Goal: Task Accomplishment & Management: Manage account settings

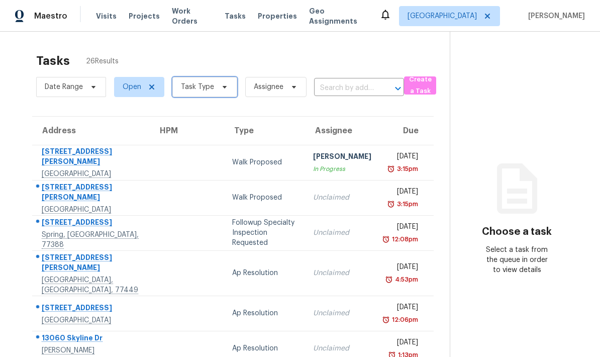
click at [209, 89] on span "Task Type" at bounding box center [197, 87] width 33 height 10
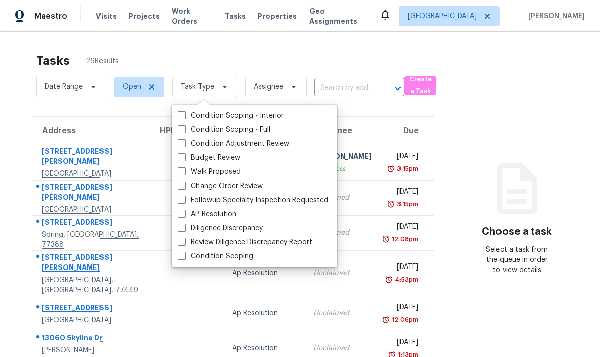
click at [181, 158] on span at bounding box center [182, 157] width 8 height 8
click at [181, 158] on input "Budget Review" at bounding box center [181, 156] width 7 height 7
checkbox input "true"
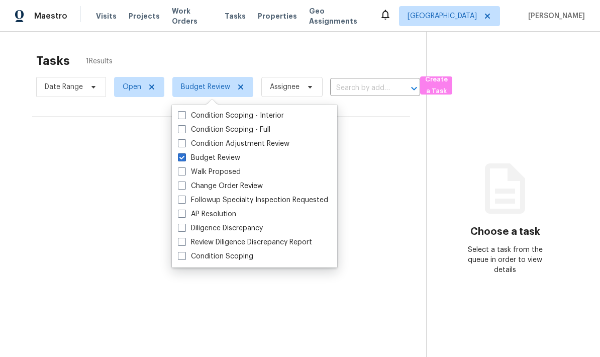
click at [297, 60] on div "Tasks 1 Results" at bounding box center [231, 61] width 390 height 26
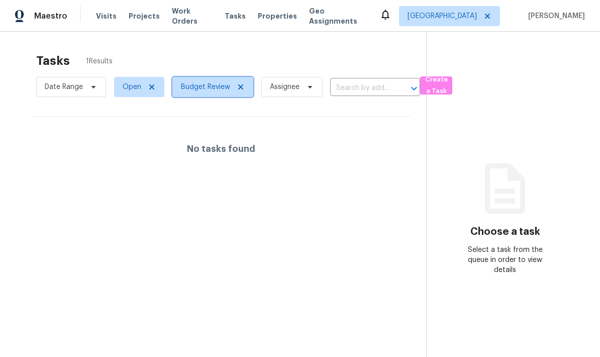
click at [242, 89] on icon at bounding box center [240, 86] width 5 height 5
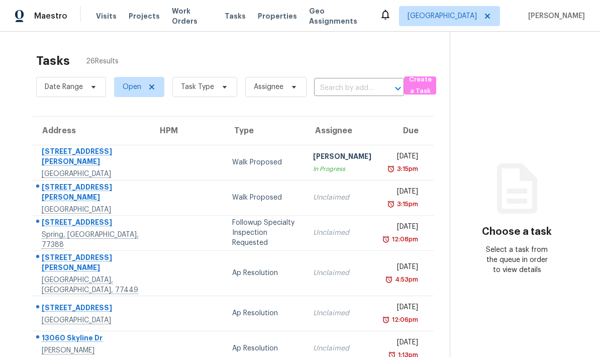
click at [391, 18] on icon at bounding box center [385, 15] width 12 height 12
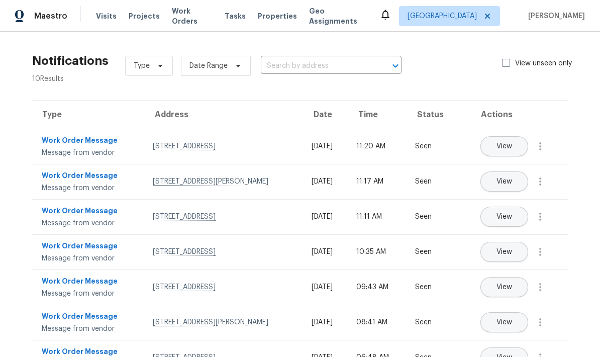
click at [389, 17] on icon at bounding box center [385, 15] width 8 height 10
click at [510, 67] on label "View unseen only" at bounding box center [543, 63] width 82 height 10
click at [508, 65] on input "View unseen only" at bounding box center [505, 61] width 7 height 7
checkbox input "true"
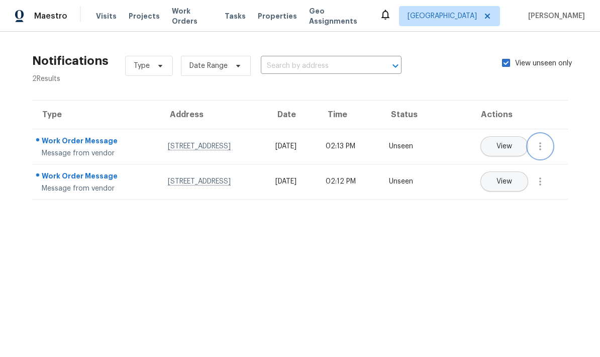
click at [546, 147] on icon "button" at bounding box center [540, 146] width 12 height 12
click at [508, 152] on div "Mark Seen" at bounding box center [483, 148] width 78 height 10
click at [546, 182] on icon "button" at bounding box center [540, 181] width 12 height 12
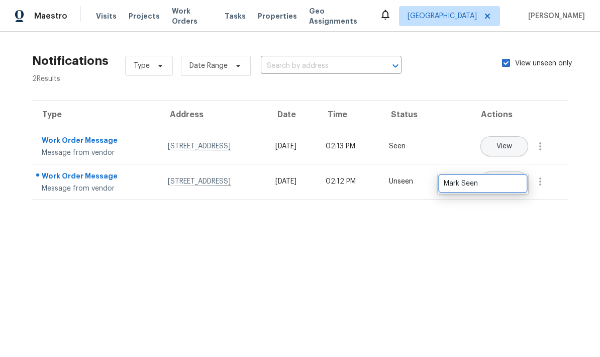
click at [513, 187] on div "Mark Seen" at bounding box center [483, 183] width 78 height 10
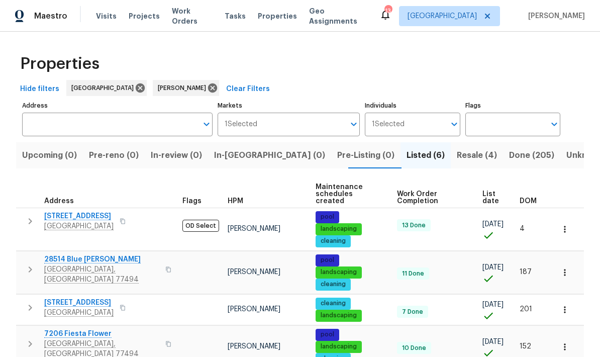
click at [391, 11] on icon at bounding box center [385, 15] width 12 height 12
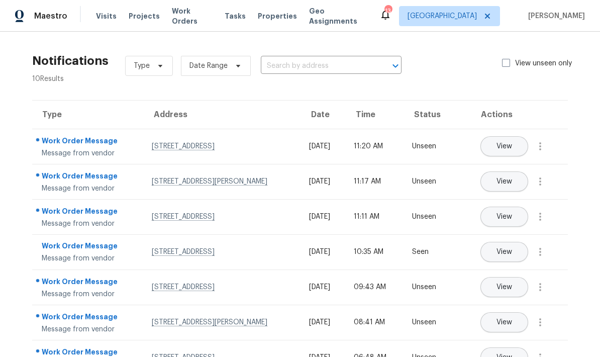
click at [511, 65] on label "View unseen only" at bounding box center [543, 63] width 82 height 10
click at [508, 65] on input "View unseen only" at bounding box center [505, 61] width 7 height 7
click at [544, 152] on icon "button" at bounding box center [540, 146] width 12 height 12
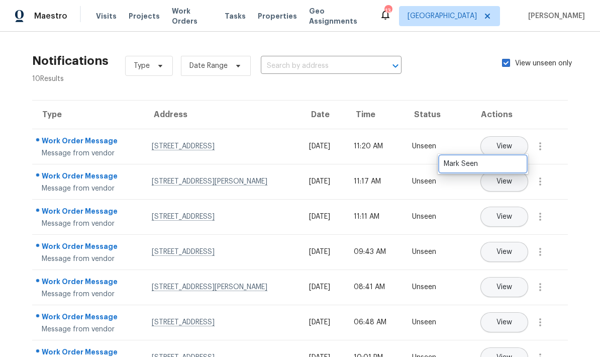
click at [513, 165] on div "Mark Seen" at bounding box center [483, 164] width 78 height 10
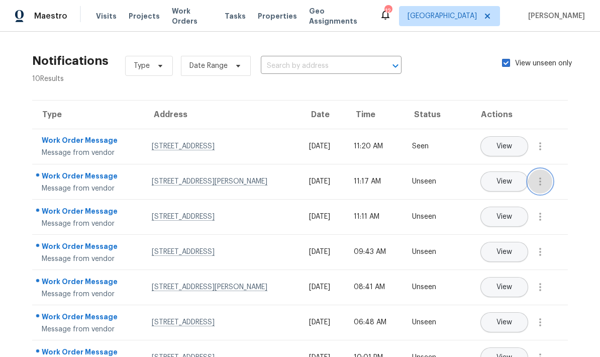
click at [541, 185] on icon "button" at bounding box center [540, 181] width 2 height 8
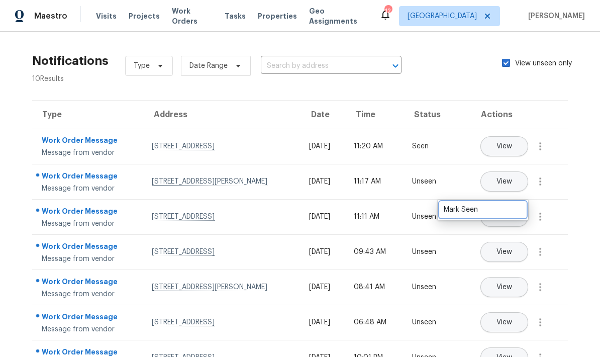
click at [512, 206] on div "Mark Seen" at bounding box center [483, 209] width 78 height 10
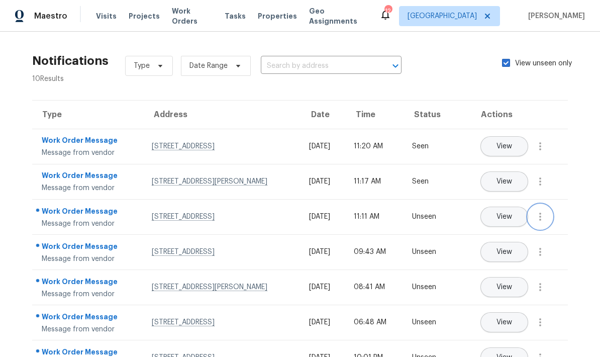
click at [542, 223] on icon "button" at bounding box center [540, 217] width 12 height 12
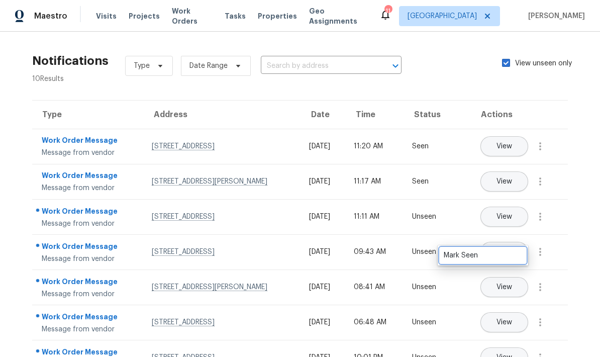
click at [504, 254] on div "Mark Seen" at bounding box center [483, 255] width 78 height 10
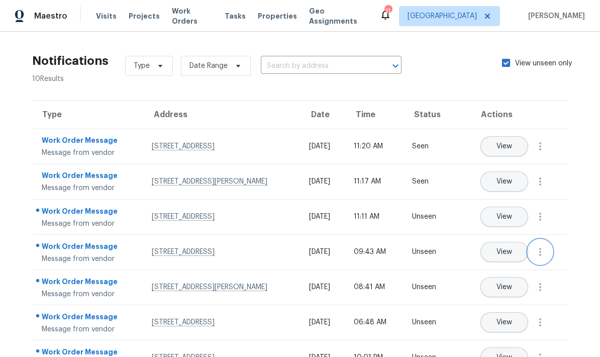
click at [540, 256] on icon "button" at bounding box center [540, 252] width 2 height 8
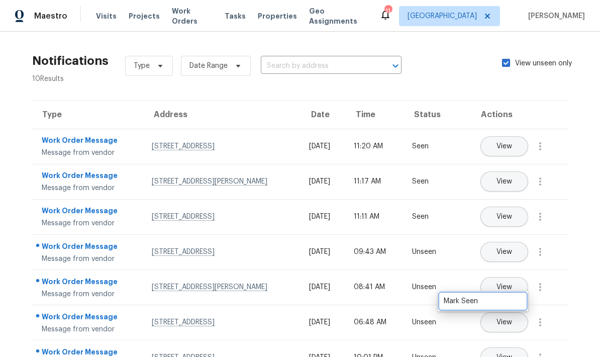
click at [504, 304] on div "Mark Seen" at bounding box center [483, 301] width 78 height 10
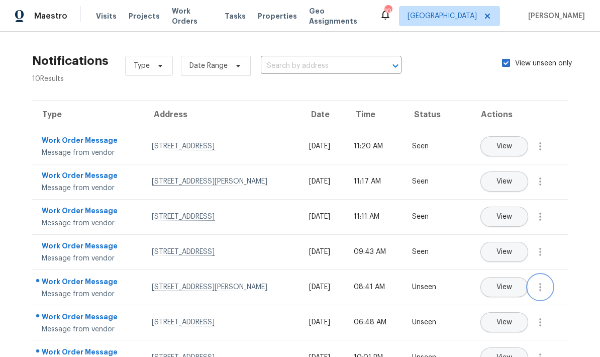
click at [544, 293] on icon "button" at bounding box center [540, 287] width 12 height 12
click at [507, 340] on link "Mark Seen" at bounding box center [482, 346] width 85 height 15
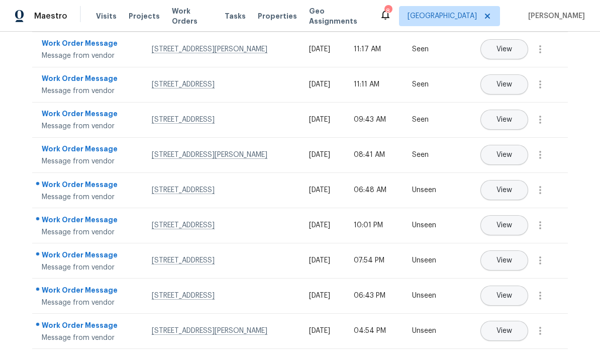
scroll to position [40, 0]
click at [546, 184] on icon "button" at bounding box center [540, 190] width 12 height 12
click at [511, 190] on div "Mark Seen" at bounding box center [483, 195] width 78 height 10
click at [544, 219] on icon "button" at bounding box center [540, 225] width 12 height 12
click at [508, 233] on link "Mark Seen" at bounding box center [482, 240] width 85 height 15
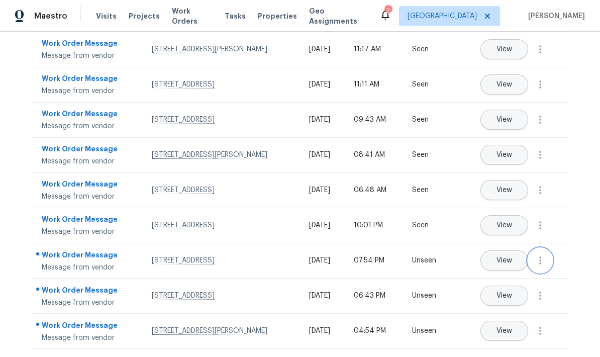
click at [547, 248] on button "button" at bounding box center [540, 260] width 24 height 24
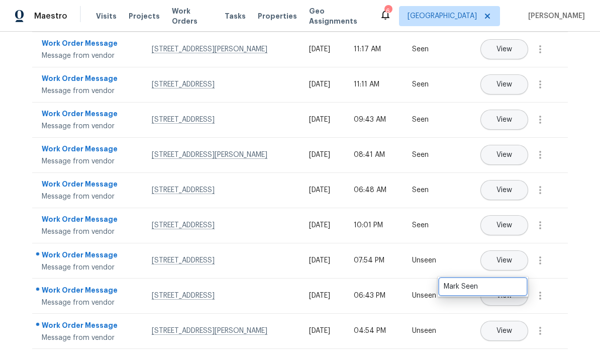
click at [507, 279] on link "Mark Seen" at bounding box center [482, 286] width 85 height 15
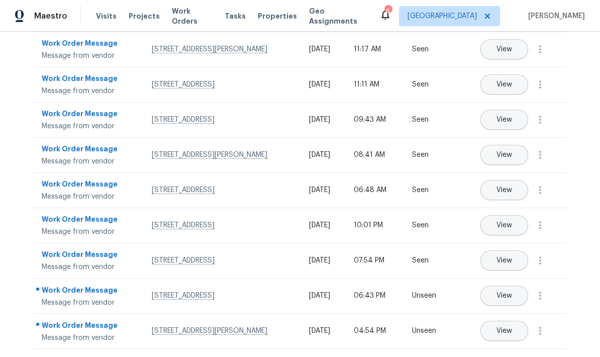
click at [548, 293] on button "button" at bounding box center [540, 295] width 24 height 24
click at [506, 313] on td "View" at bounding box center [510, 330] width 116 height 35
click at [547, 298] on button "button" at bounding box center [540, 295] width 24 height 24
click at [501, 327] on div "Mark Seen" at bounding box center [483, 332] width 78 height 10
click at [545, 333] on icon "button" at bounding box center [540, 331] width 12 height 12
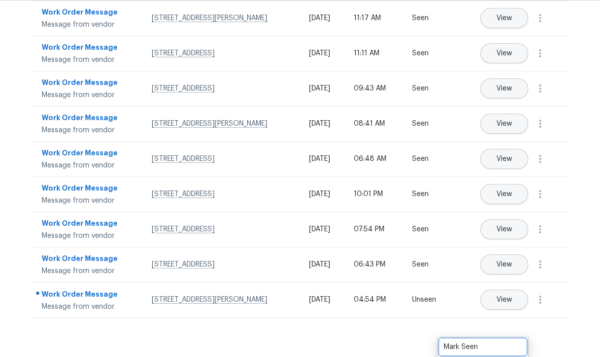
click at [511, 339] on link "Mark Seen" at bounding box center [482, 346] width 85 height 15
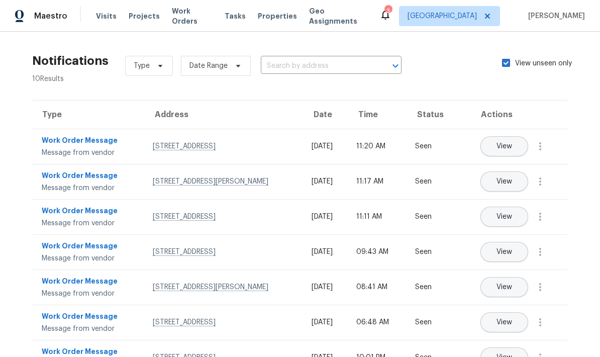
scroll to position [0, 0]
click at [505, 59] on span at bounding box center [506, 63] width 8 height 8
click at [505, 58] on input "View unseen only" at bounding box center [505, 61] width 7 height 7
click at [506, 62] on span at bounding box center [506, 63] width 8 height 8
click at [506, 62] on input "View unseen only" at bounding box center [505, 61] width 7 height 7
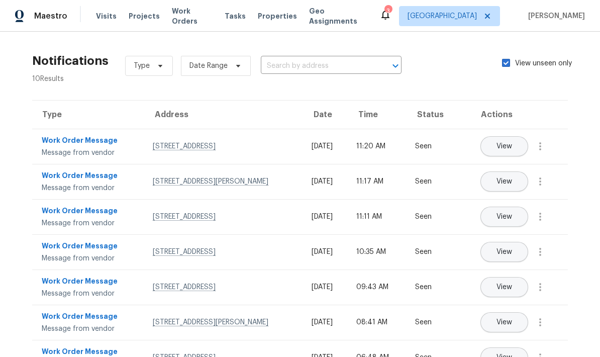
checkbox input "true"
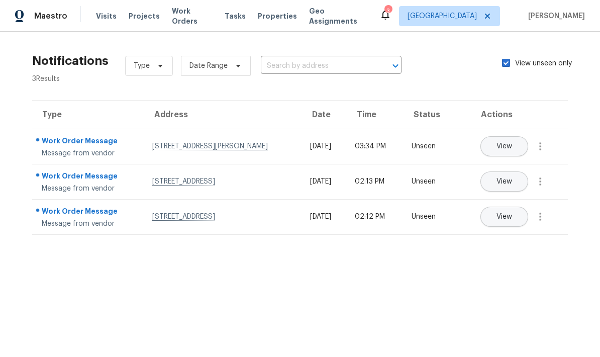
click at [514, 144] on button "View" at bounding box center [504, 146] width 48 height 20
click at [265, 20] on span "Properties" at bounding box center [277, 16] width 39 height 10
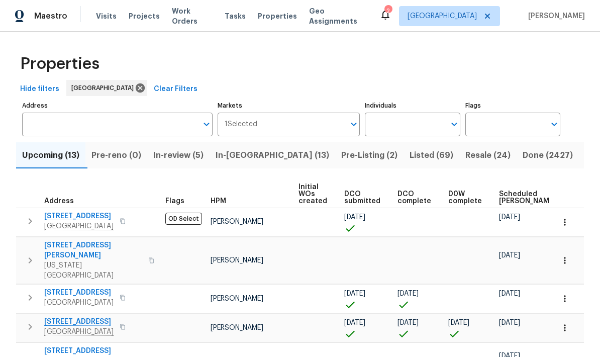
click at [410, 126] on input "Individuals" at bounding box center [405, 125] width 80 height 24
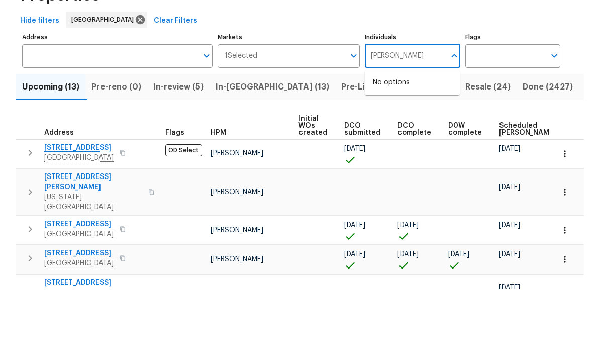
type input "[PERSON_NAME]"
click at [383, 146] on input "checkbox" at bounding box center [383, 156] width 21 height 21
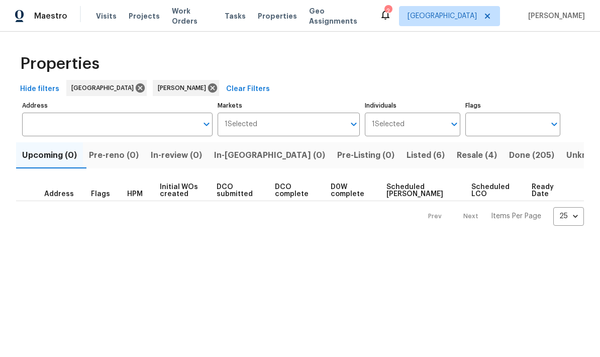
click at [400, 166] on button "Listed (6)" at bounding box center [425, 155] width 50 height 26
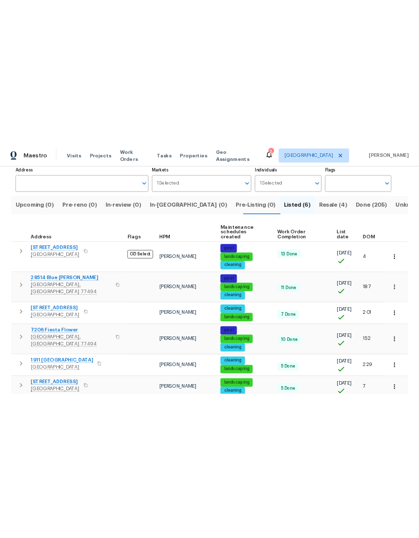
scroll to position [68, 0]
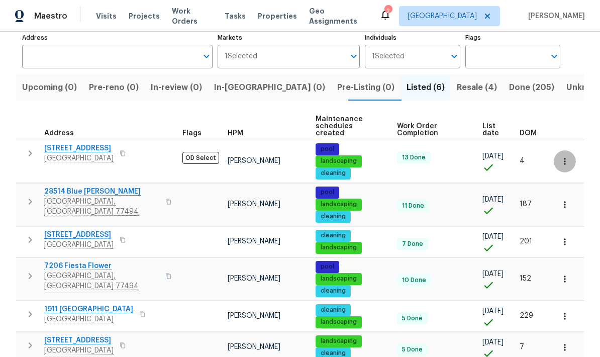
click at [571, 154] on button "button" at bounding box center [565, 161] width 22 height 22
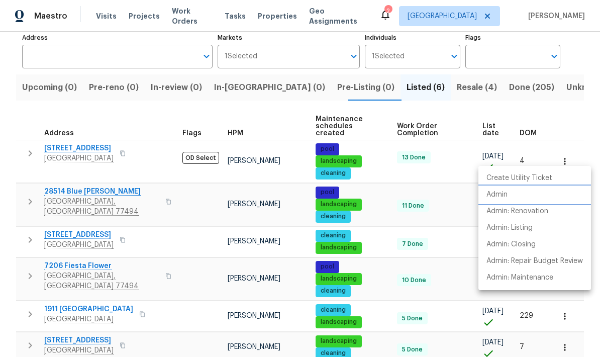
click at [508, 196] on li "Admin" at bounding box center [534, 194] width 113 height 17
click at [146, 119] on div at bounding box center [300, 178] width 600 height 357
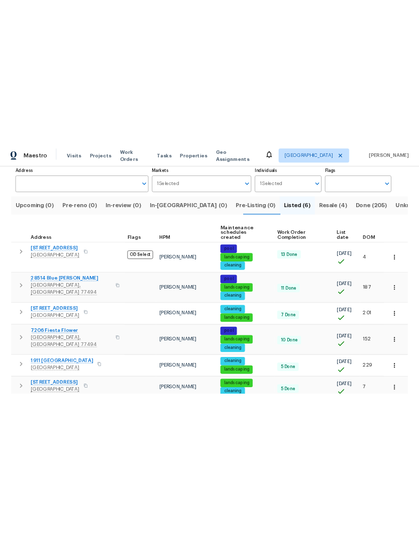
scroll to position [0, 0]
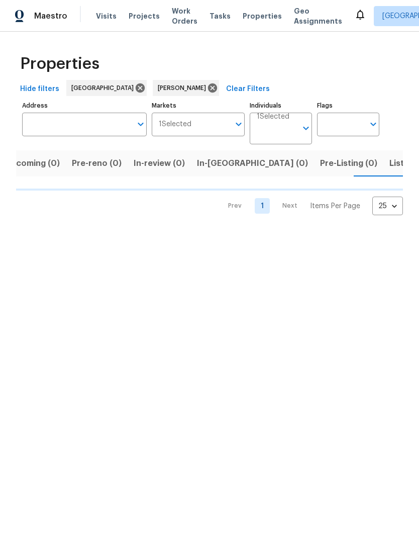
scroll to position [0, 18]
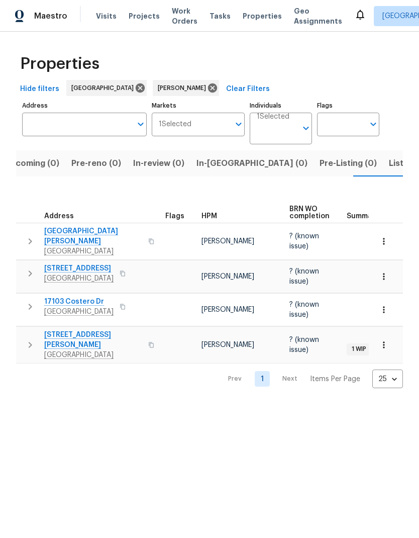
click at [78, 331] on span "[STREET_ADDRESS][PERSON_NAME]" at bounding box center [93, 340] width 98 height 20
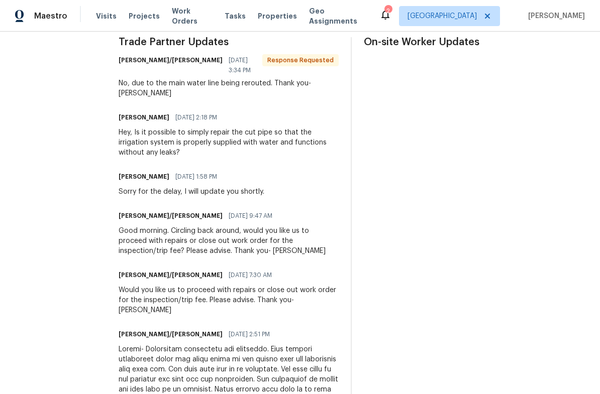
scroll to position [298, 0]
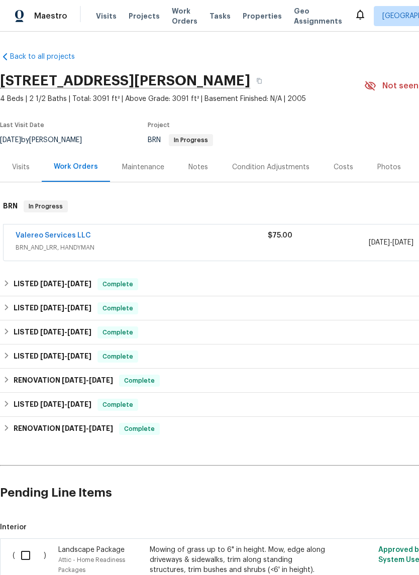
click at [39, 235] on link "Valereo Services LLC" at bounding box center [53, 235] width 75 height 7
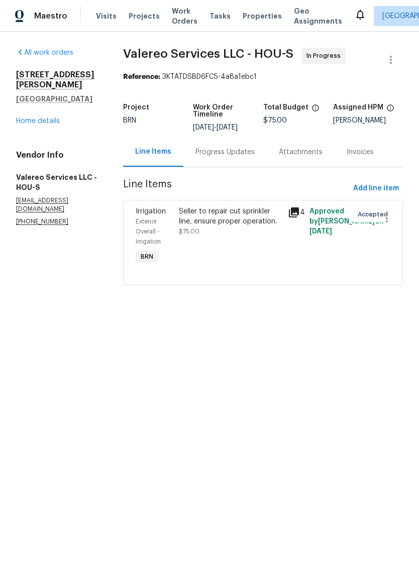
click at [241, 148] on div "Progress Updates" at bounding box center [224, 152] width 59 height 10
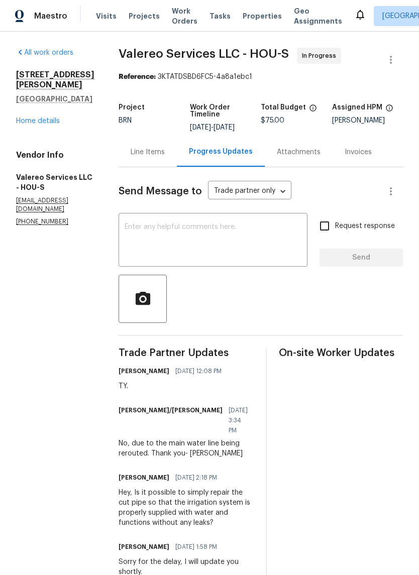
click at [140, 149] on div "Line Items" at bounding box center [148, 152] width 34 height 10
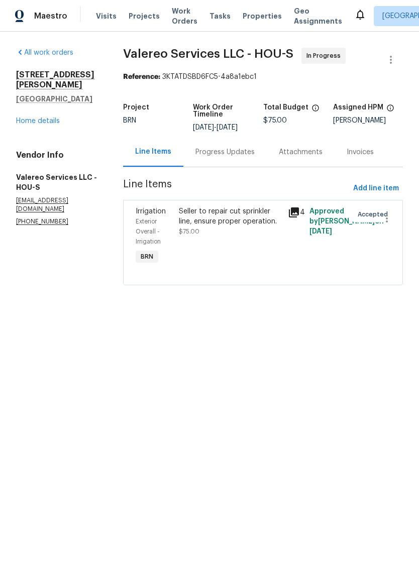
click at [296, 208] on icon at bounding box center [294, 213] width 10 height 10
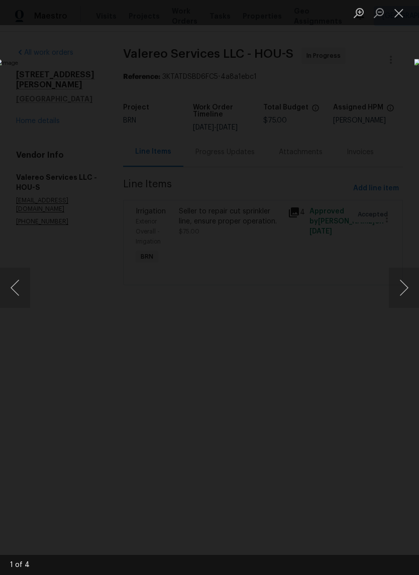
click at [403, 292] on button "Next image" at bounding box center [404, 288] width 30 height 40
click at [391, 289] on button "Next image" at bounding box center [404, 288] width 30 height 40
click at [397, 285] on button "Next image" at bounding box center [404, 288] width 30 height 40
click at [399, 288] on button "Next image" at bounding box center [404, 288] width 30 height 40
click at [11, 272] on button "Previous image" at bounding box center [15, 288] width 30 height 40
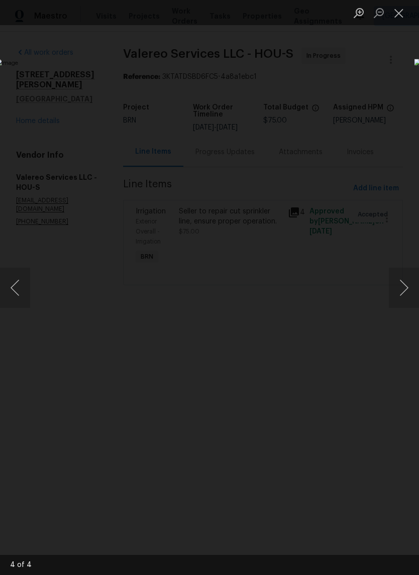
click at [339, 139] on div "Lightbox" at bounding box center [209, 287] width 419 height 575
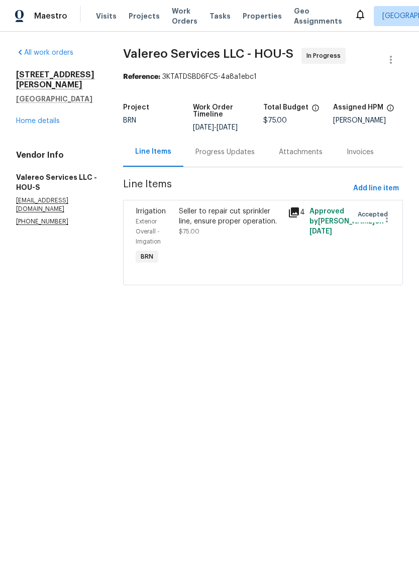
click at [289, 211] on icon at bounding box center [294, 212] width 12 height 12
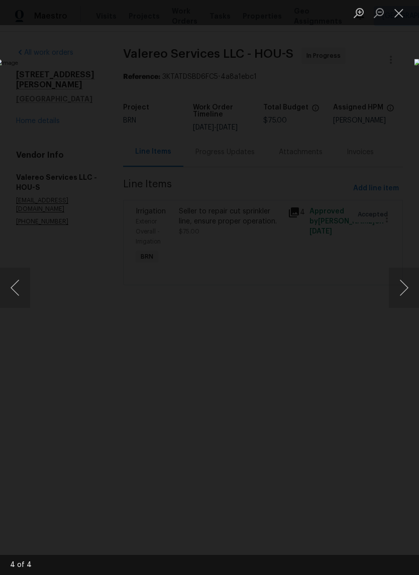
click at [402, 291] on button "Next image" at bounding box center [404, 288] width 30 height 40
click at [401, 288] on button "Next image" at bounding box center [404, 288] width 30 height 40
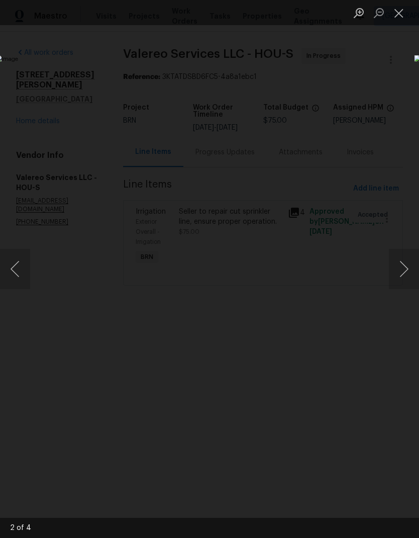
click at [403, 9] on button "Close lightbox" at bounding box center [399, 13] width 20 height 18
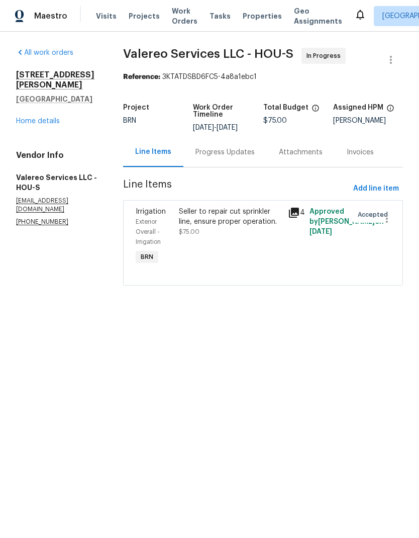
click at [54, 118] on link "Home details" at bounding box center [38, 121] width 44 height 7
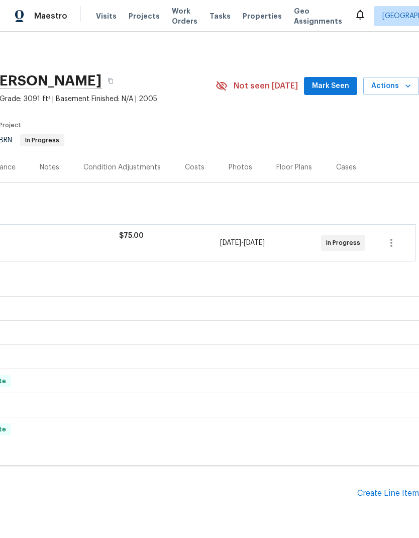
scroll to position [0, 149]
click at [393, 491] on div "Create Line Item" at bounding box center [388, 493] width 62 height 10
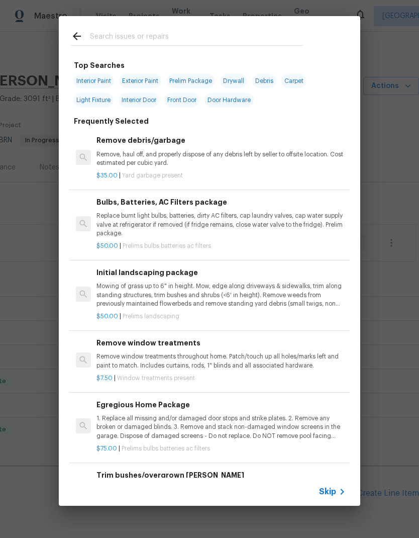
click at [251, 34] on input "text" at bounding box center [196, 37] width 213 height 15
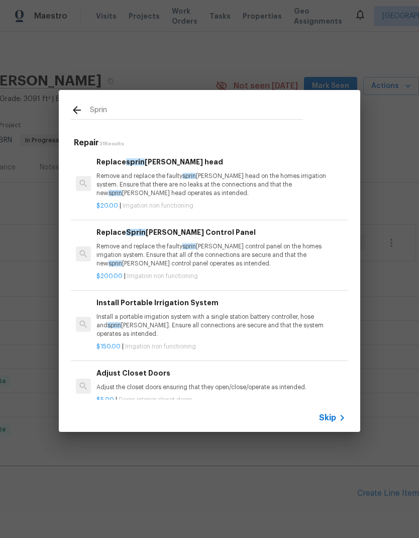
scroll to position [-4, -1]
click at [271, 107] on input "Sprin" at bounding box center [196, 111] width 213 height 15
type input "S"
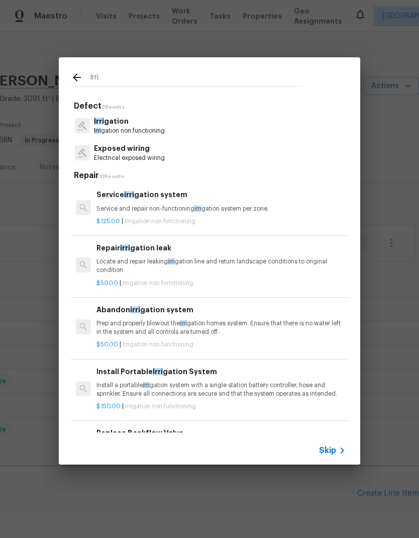
type input "Irri"
click at [231, 129] on div "Irri gation Irri gation non functioning" at bounding box center [209, 125] width 277 height 27
click at [146, 126] on p "Irri gation" at bounding box center [129, 121] width 71 height 11
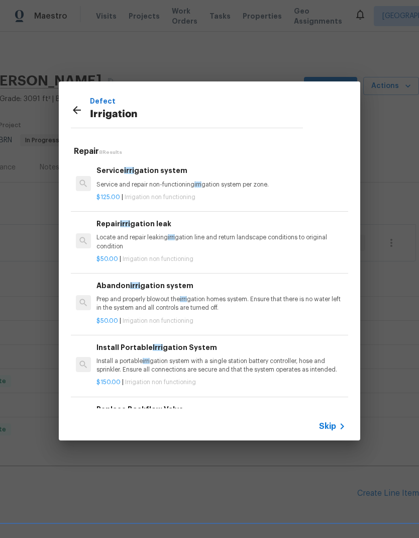
click at [156, 172] on h6 "Service irri gation system" at bounding box center [220, 170] width 249 height 11
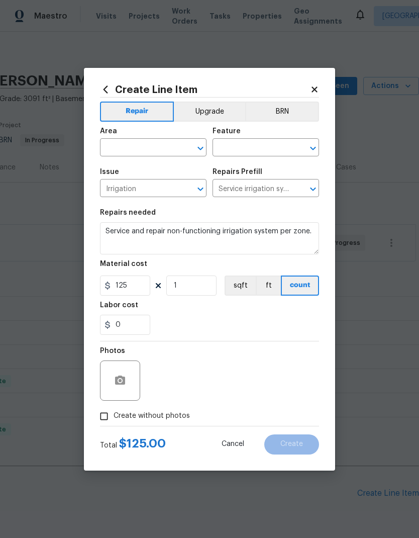
click at [160, 171] on div "Issue" at bounding box center [153, 174] width 107 height 13
click at [170, 149] on input "text" at bounding box center [139, 149] width 78 height 16
click at [179, 186] on li "Exterior Overall" at bounding box center [153, 187] width 107 height 17
type input "Exterior Overall"
click at [264, 151] on input "text" at bounding box center [252, 149] width 78 height 16
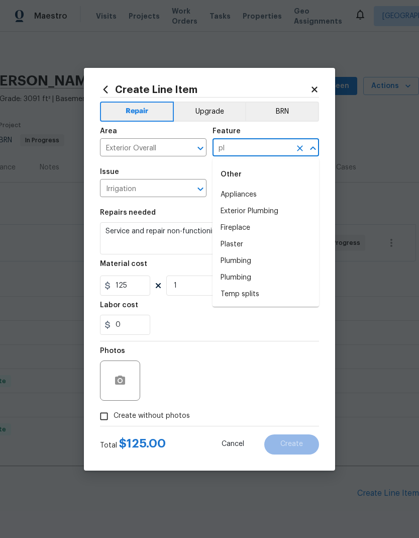
click at [276, 211] on li "Exterior Plumbing" at bounding box center [266, 211] width 107 height 17
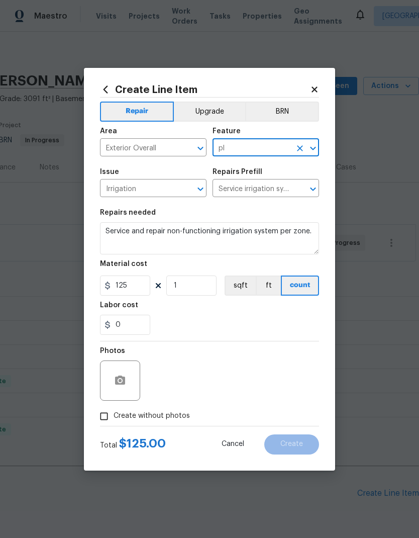
type input "Exterior Plumbing"
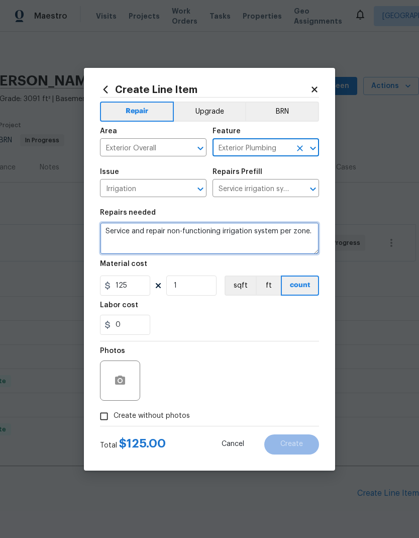
click at [118, 236] on textarea "Service and repair non-functioning irrigation system per zone." at bounding box center [209, 238] width 219 height 32
click at [118, 235] on textarea "Service and repair non-functioning irrigation system per zone." at bounding box center [209, 238] width 219 height 32
click at [121, 230] on textarea "Service and repair non-functioning irrigation system per zone." at bounding box center [209, 238] width 219 height 32
type textarea "Repair damaged pipe to irrigation system. Includes installation insulation arou…"
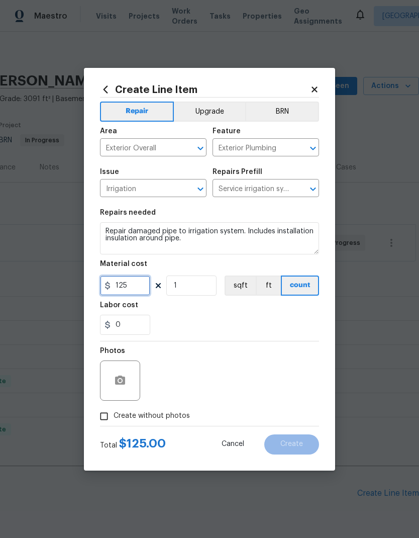
click at [131, 294] on input "125" at bounding box center [125, 285] width 50 height 20
click at [130, 293] on input "125" at bounding box center [125, 285] width 50 height 20
click at [135, 285] on input "125" at bounding box center [125, 285] width 50 height 20
click at [134, 285] on input "125" at bounding box center [125, 285] width 50 height 20
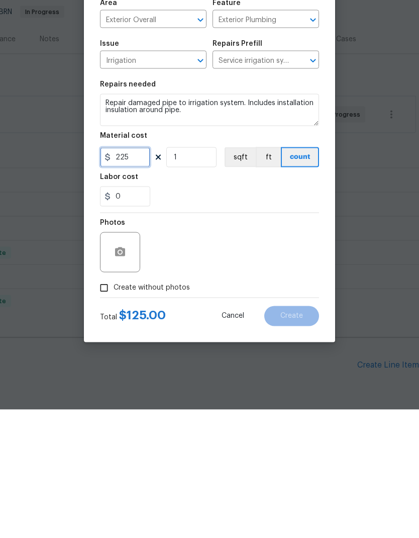
type input "225"
click at [130, 368] on button "button" at bounding box center [120, 380] width 24 height 24
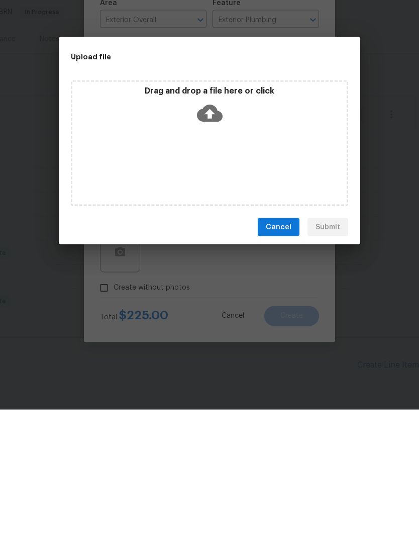
scroll to position [40, 0]
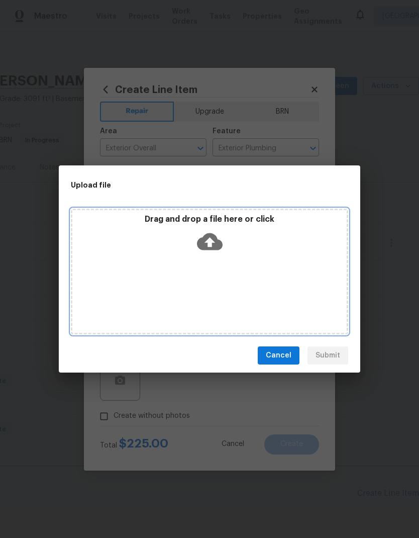
click at [218, 243] on icon at bounding box center [210, 241] width 26 height 17
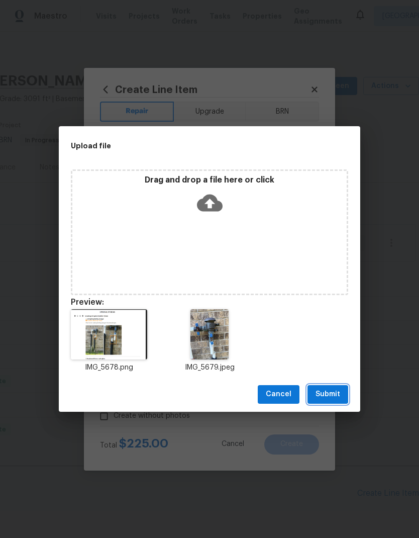
click at [334, 391] on span "Submit" at bounding box center [328, 394] width 25 height 13
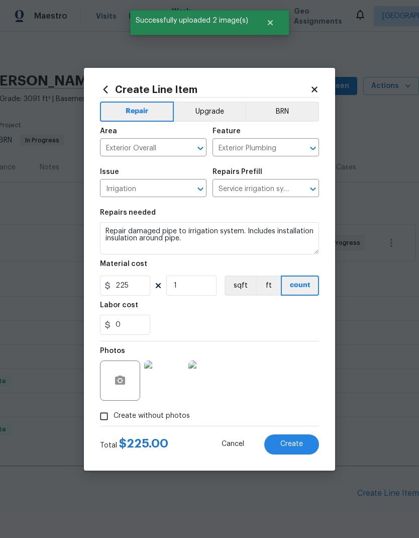
click at [299, 443] on span "Create" at bounding box center [291, 444] width 23 height 8
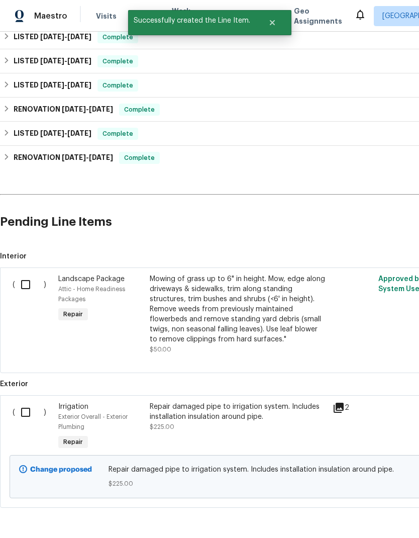
scroll to position [270, 0]
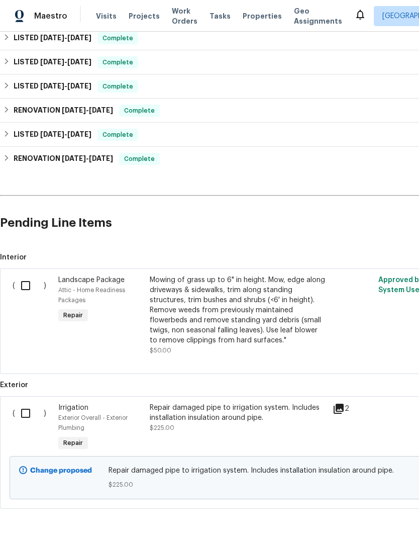
click at [28, 402] on input "checkbox" at bounding box center [29, 412] width 29 height 21
checkbox input "true"
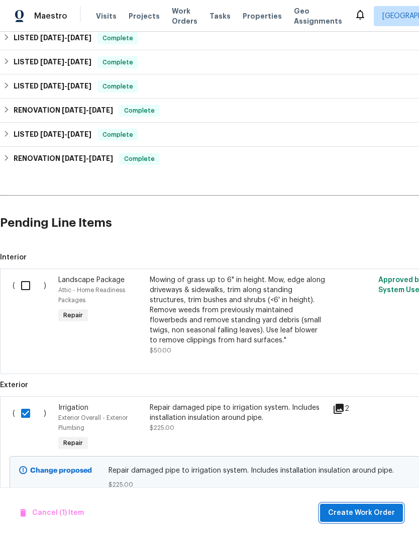
click at [370, 512] on span "Create Work Order" at bounding box center [361, 512] width 67 height 13
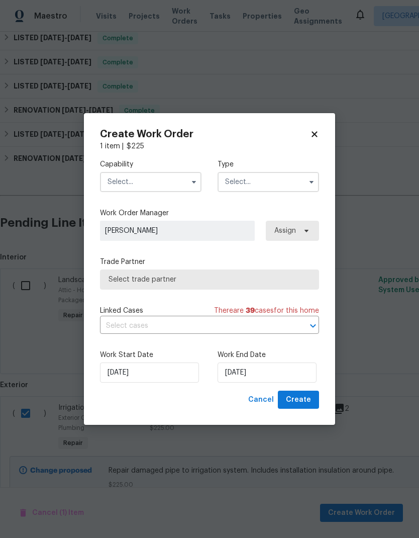
click at [178, 179] on input "text" at bounding box center [150, 182] width 101 height 20
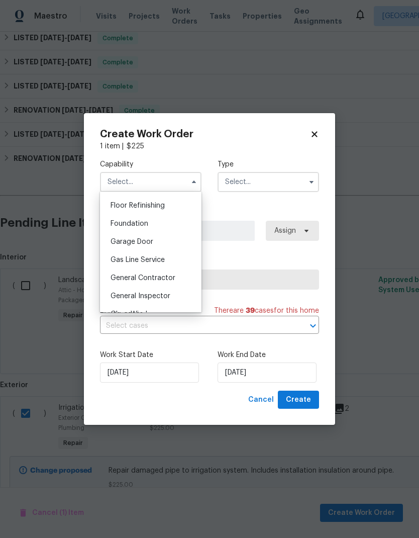
scroll to position [405, 0]
click at [177, 278] on div "General Contractor" at bounding box center [150, 278] width 96 height 18
type input "General Contractor"
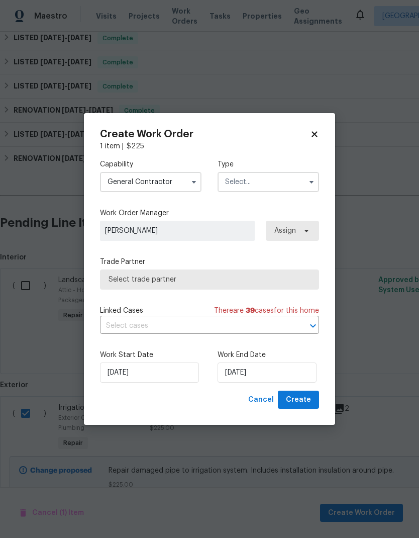
click at [273, 179] on input "text" at bounding box center [268, 182] width 101 height 20
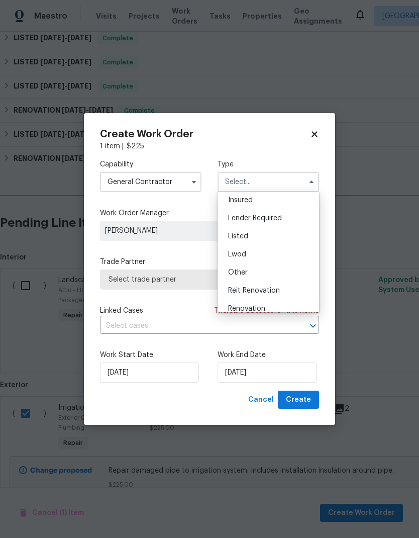
scroll to position [57, 0]
click at [274, 239] on div "Listed" at bounding box center [268, 237] width 96 height 18
type input "Listed"
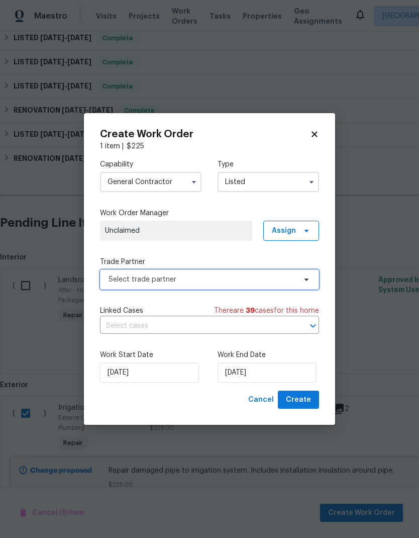
click at [229, 277] on span "Select trade partner" at bounding box center [202, 279] width 187 height 10
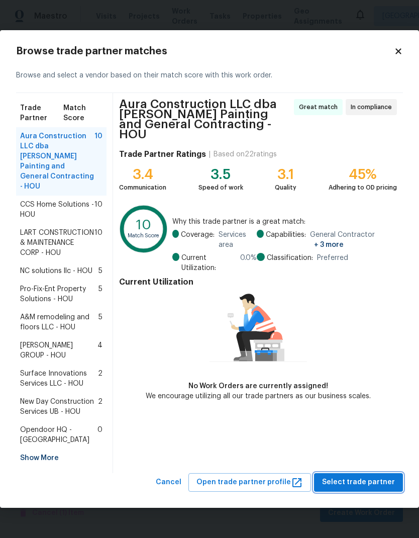
click at [379, 476] on span "Select trade partner" at bounding box center [358, 482] width 73 height 13
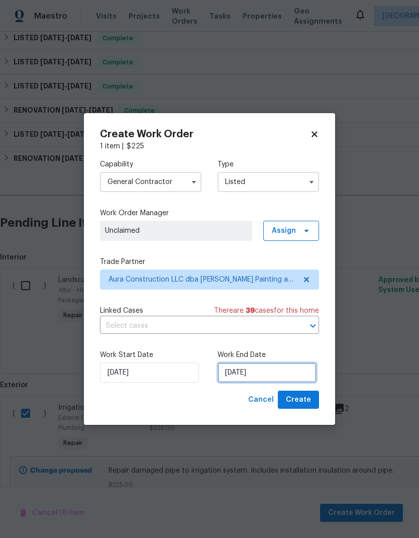
click at [274, 371] on input "9/9/2025" at bounding box center [267, 372] width 99 height 20
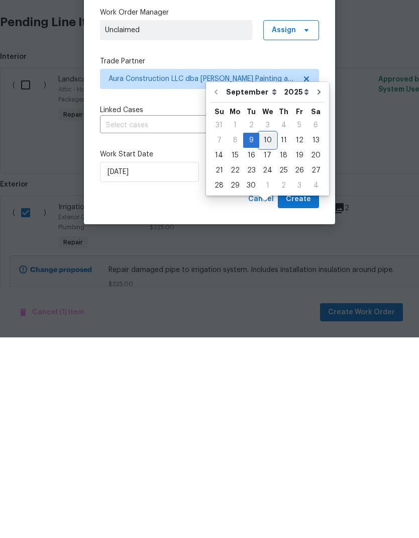
click at [268, 334] on div "10" at bounding box center [267, 341] width 17 height 14
type input "9/10/2025"
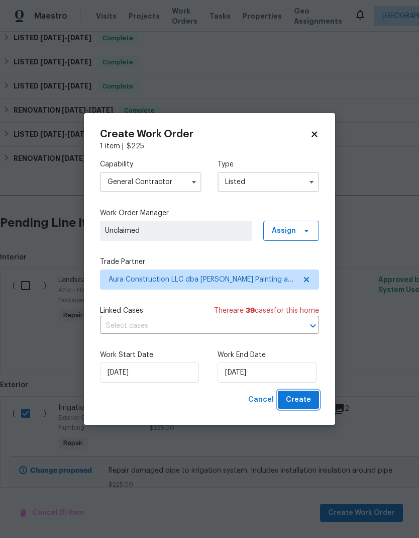
click at [307, 401] on span "Create" at bounding box center [298, 399] width 25 height 13
checkbox input "false"
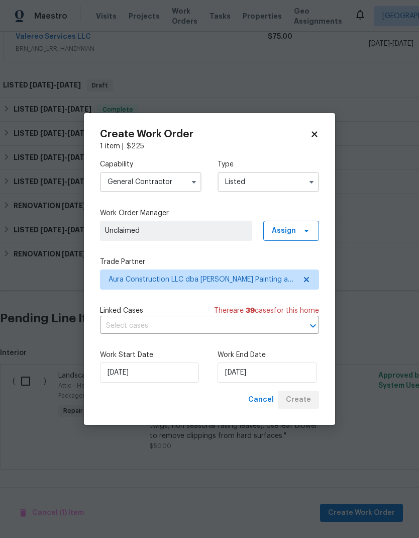
scroll to position [159, 0]
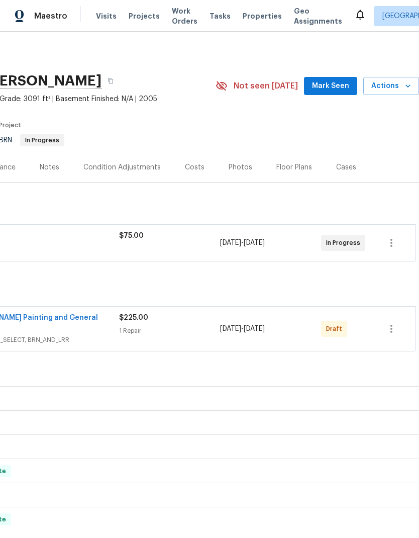
scroll to position [0, 149]
click at [395, 326] on icon "button" at bounding box center [391, 329] width 12 height 12
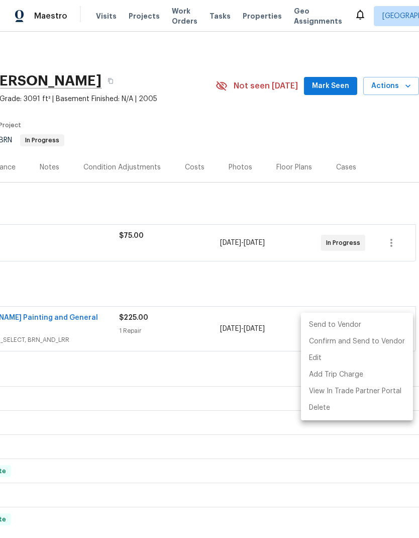
click at [340, 323] on li "Send to Vendor" at bounding box center [357, 325] width 112 height 17
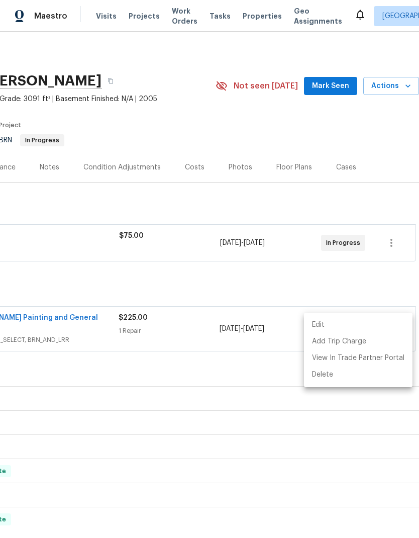
click at [391, 137] on div at bounding box center [209, 269] width 419 height 538
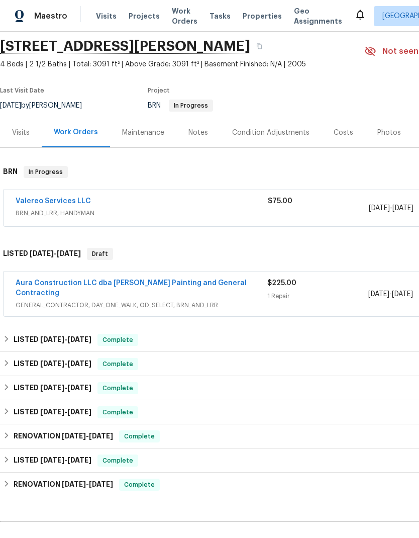
scroll to position [35, 0]
click at [42, 202] on link "Valereo Services LLC" at bounding box center [53, 200] width 75 height 7
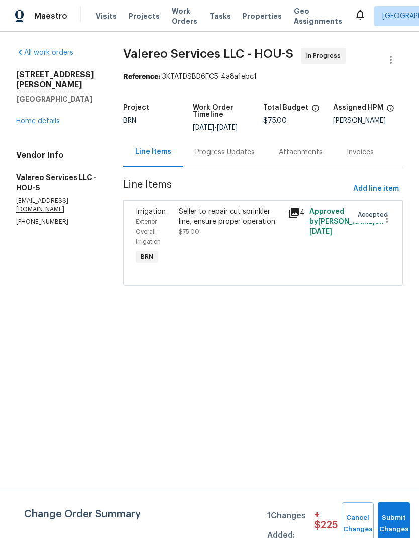
click at [251, 212] on div "Seller to repair cut sprinkler line, ensure proper operation." at bounding box center [230, 216] width 102 height 20
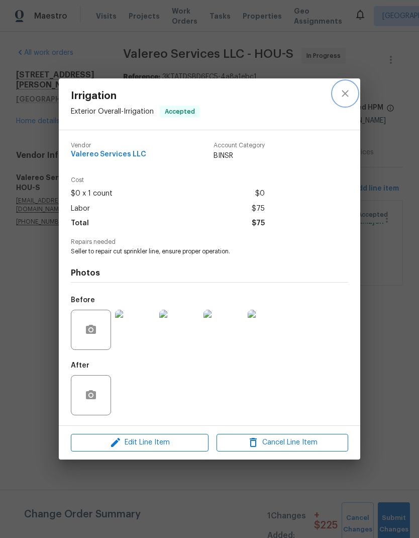
click at [349, 85] on button "close" at bounding box center [345, 93] width 24 height 24
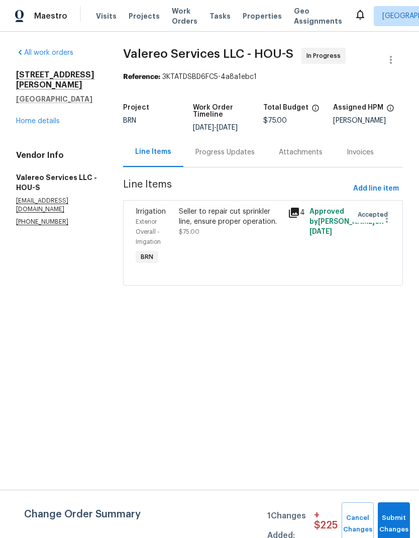
click at [242, 147] on div "Progress Updates" at bounding box center [224, 152] width 59 height 10
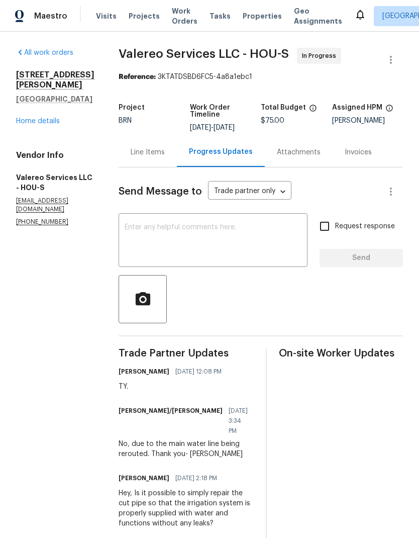
click at [51, 125] on link "Home details" at bounding box center [38, 121] width 44 height 7
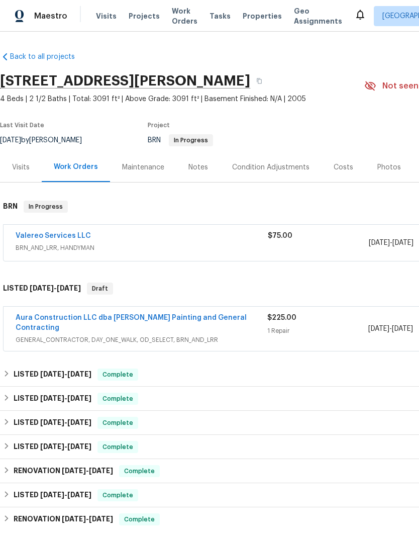
click at [199, 314] on link "Aura Construction LLC dba Logan's Painting and General Contracting" at bounding box center [131, 322] width 231 height 17
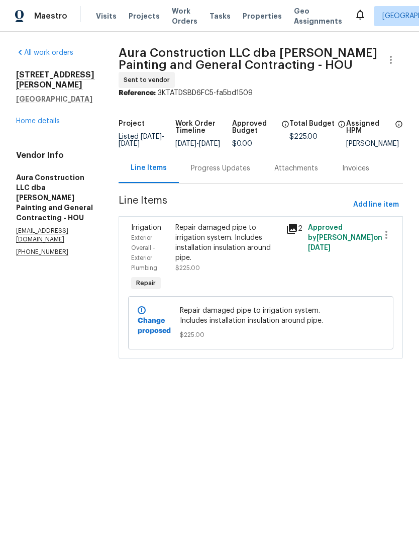
click at [239, 241] on div "Repair damaged pipe to irrigation system. Includes installation insulation arou…" at bounding box center [227, 243] width 105 height 40
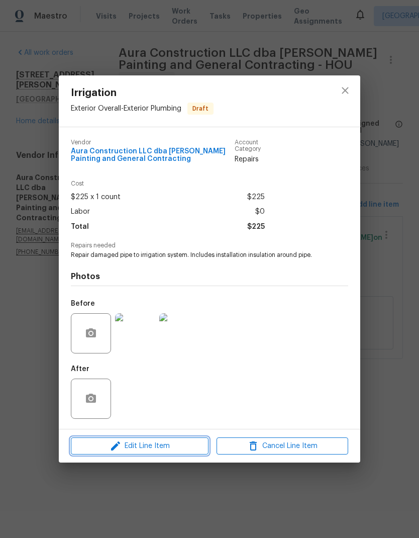
click at [187, 441] on span "Edit Line Item" at bounding box center [140, 446] width 132 height 13
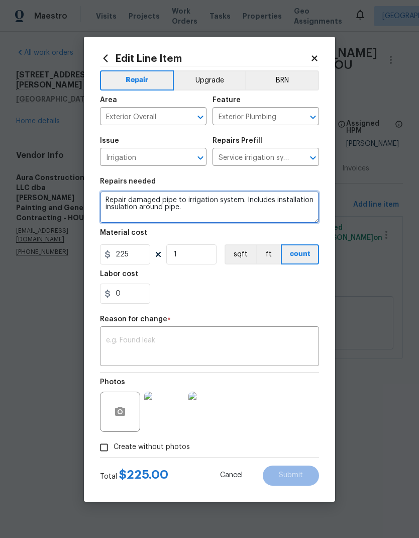
click at [248, 209] on textarea "Repair damaged pipe to irrigation system. Includes installation insulation arou…" at bounding box center [209, 207] width 219 height 32
type textarea "Repair damaged pipe to irrigation system. Includes installation insulation arou…"
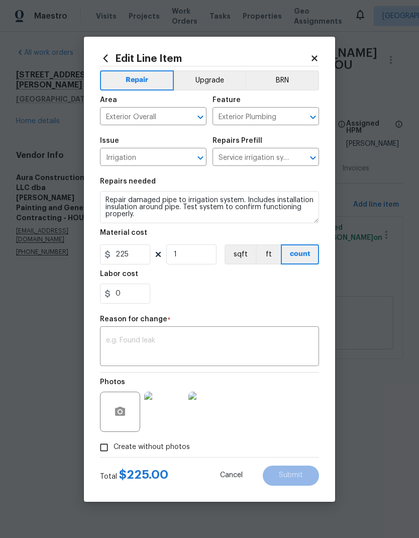
click at [166, 326] on div "Reason for change *" at bounding box center [209, 322] width 219 height 13
click at [256, 348] on textarea at bounding box center [209, 347] width 207 height 21
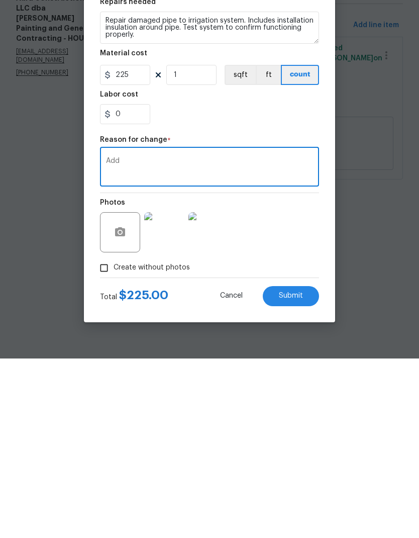
type textarea "Add"
click at [302, 465] on button "Submit" at bounding box center [291, 475] width 56 height 20
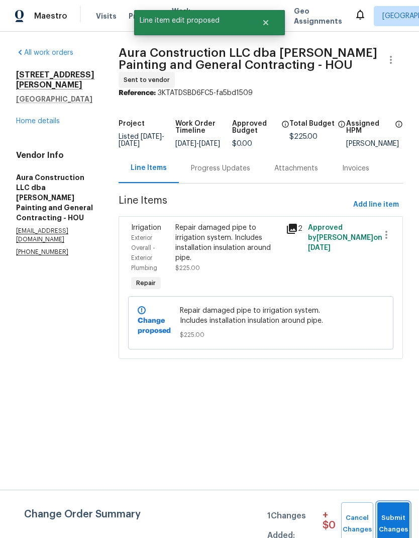
click at [399, 521] on span "Submit Changes" at bounding box center [393, 523] width 22 height 23
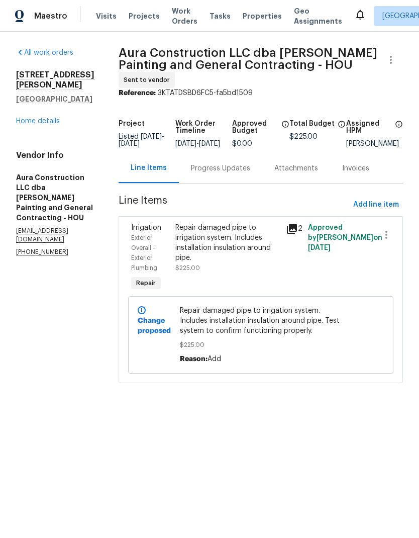
click at [53, 124] on link "Home details" at bounding box center [38, 121] width 44 height 7
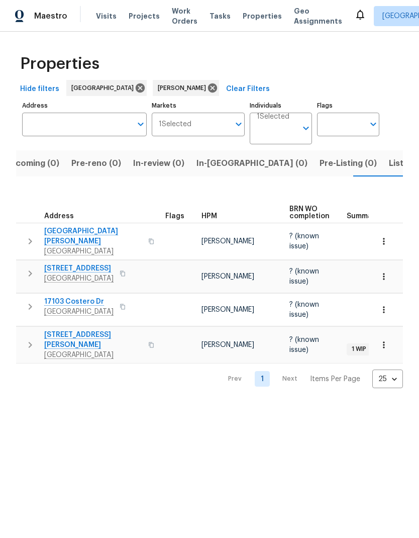
click at [389, 164] on span "Listed (6)" at bounding box center [408, 163] width 38 height 14
